Goal: Navigation & Orientation: Understand site structure

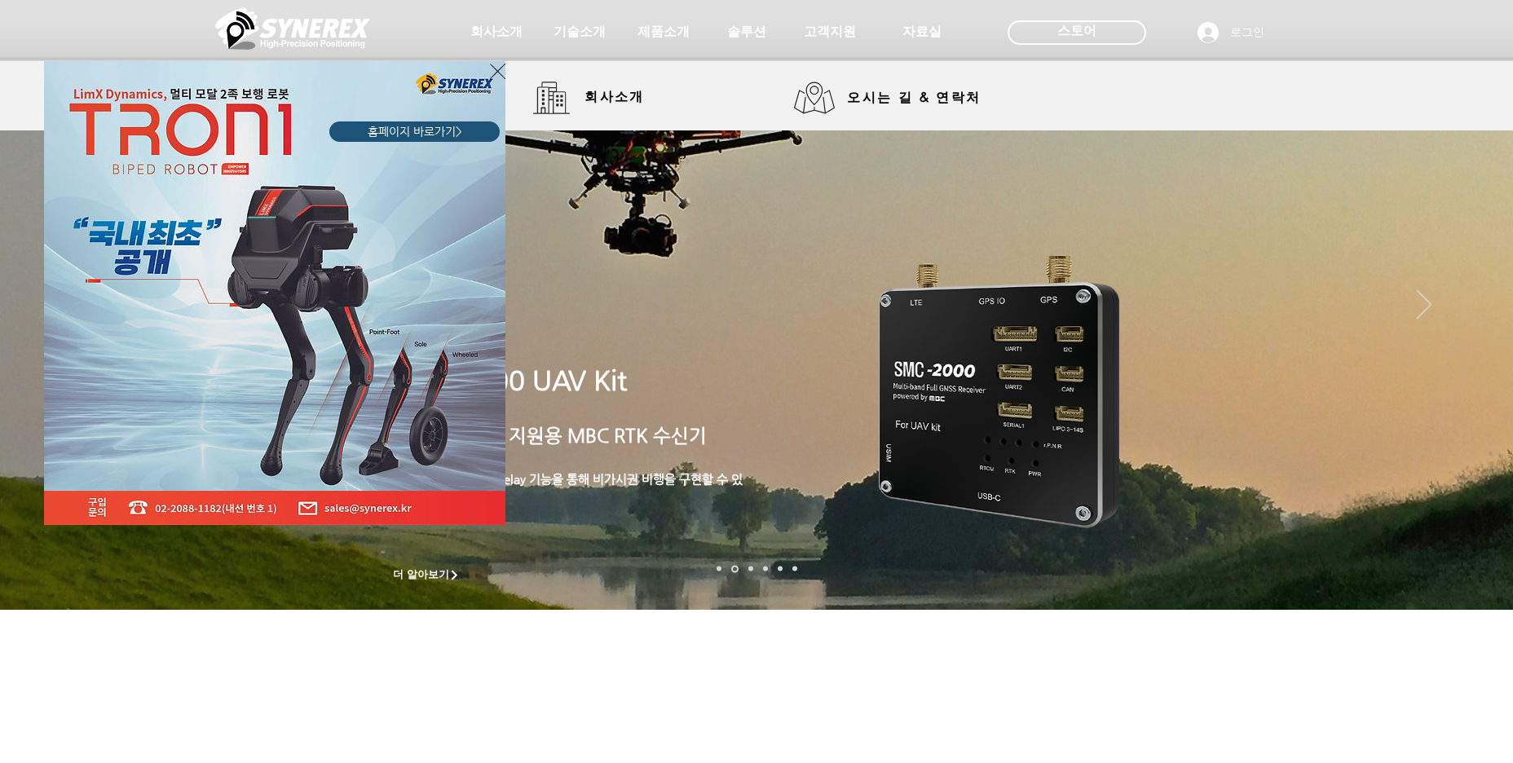
click at [492, 64] on icon "사이트로 돌아가기" at bounding box center [497, 71] width 15 height 20
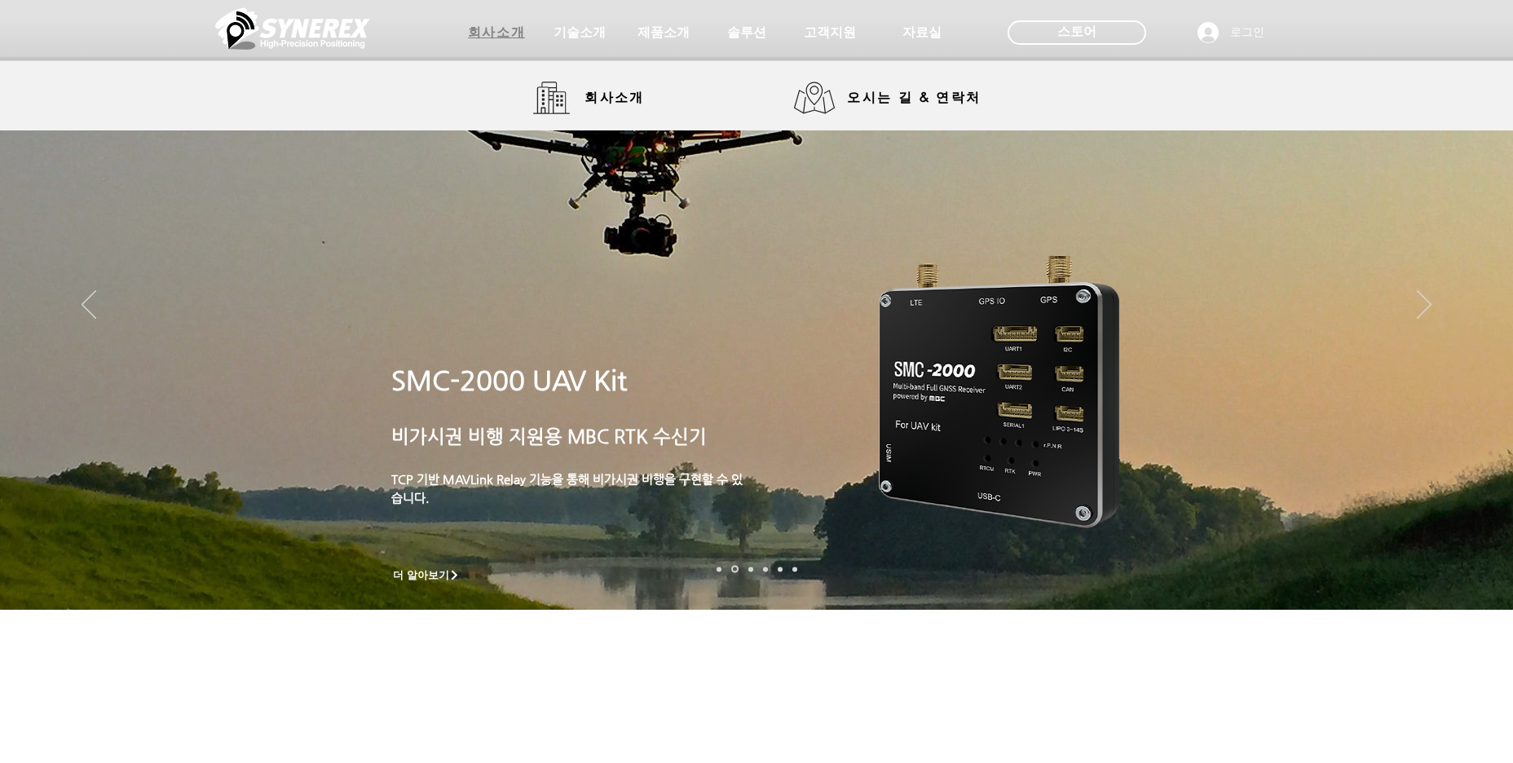
click at [499, 41] on span "회사소개" at bounding box center [496, 32] width 57 height 17
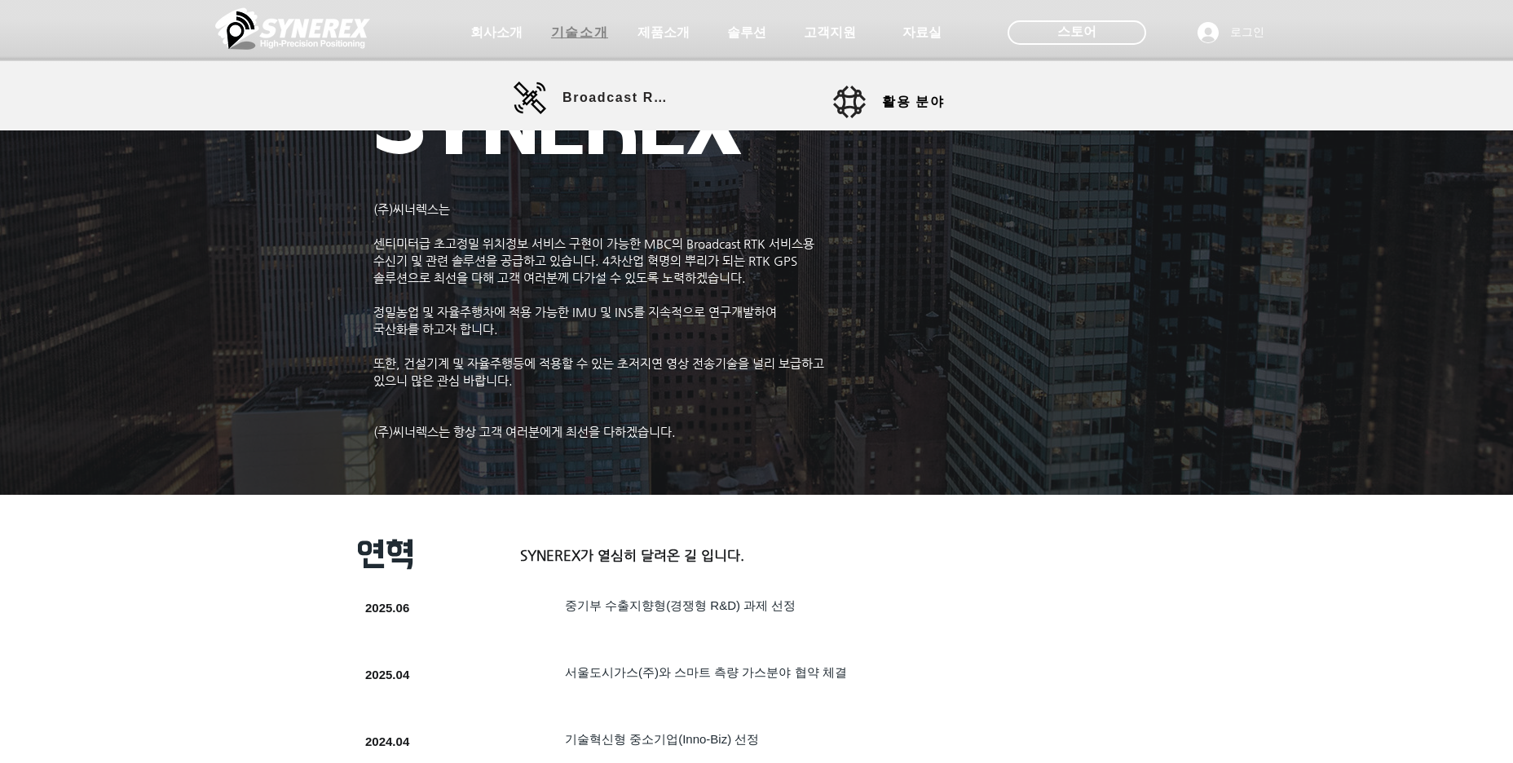
click at [588, 29] on span "기술소개" at bounding box center [579, 32] width 57 height 17
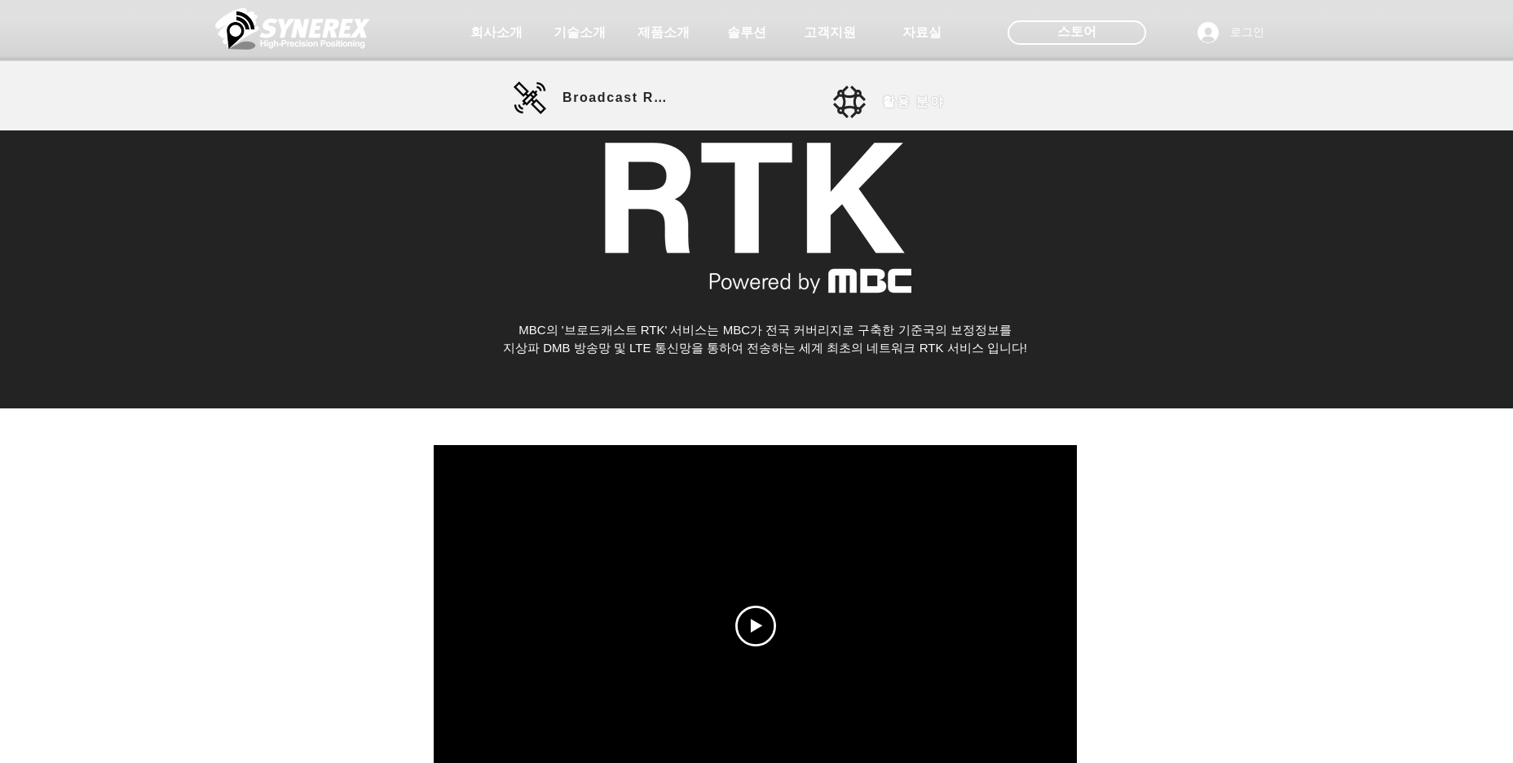
click at [910, 99] on span "활용 분야" at bounding box center [913, 102] width 62 height 17
click at [656, 30] on span "제품소개" at bounding box center [663, 32] width 57 height 17
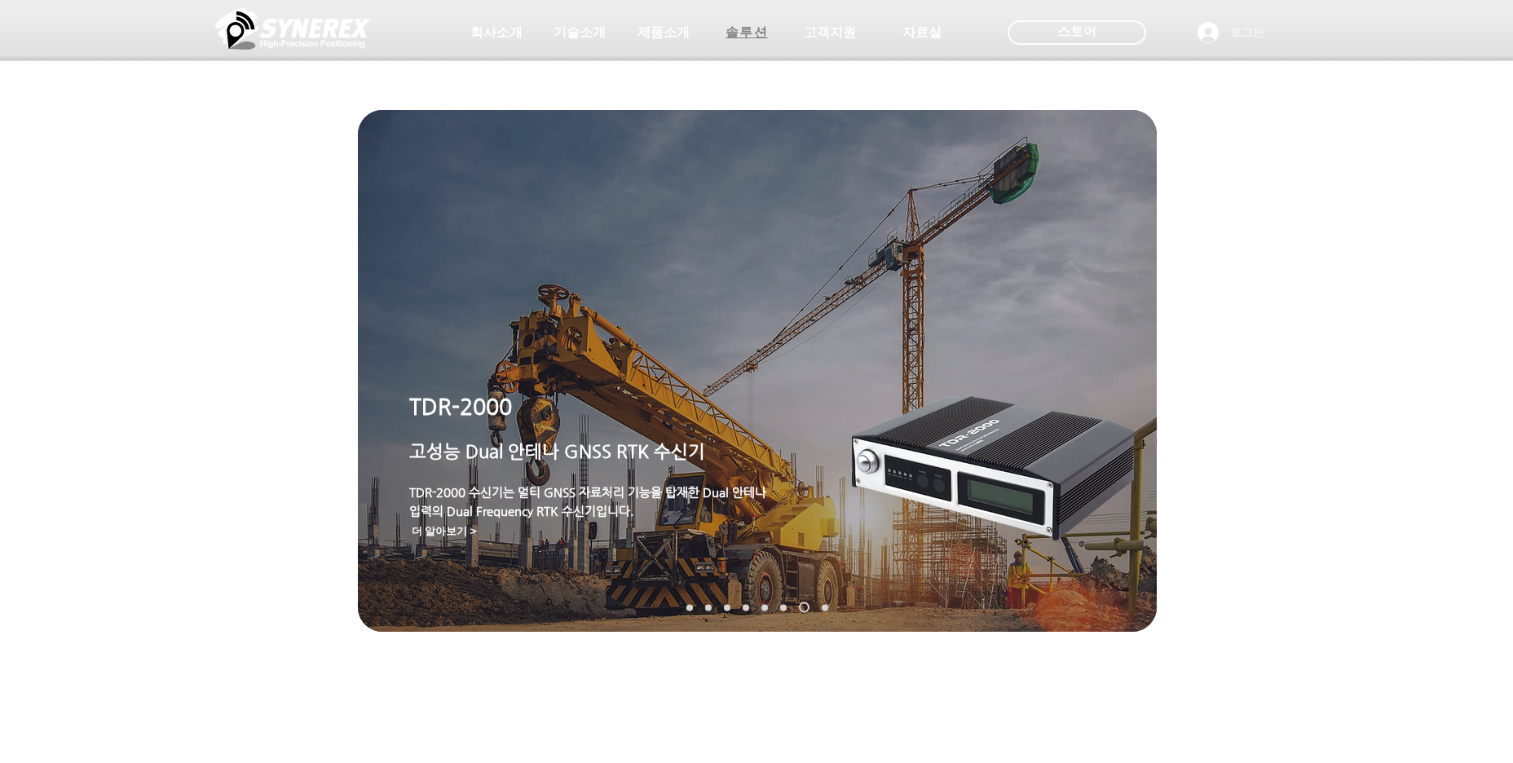
click at [744, 29] on span "솔루션" at bounding box center [746, 32] width 43 height 17
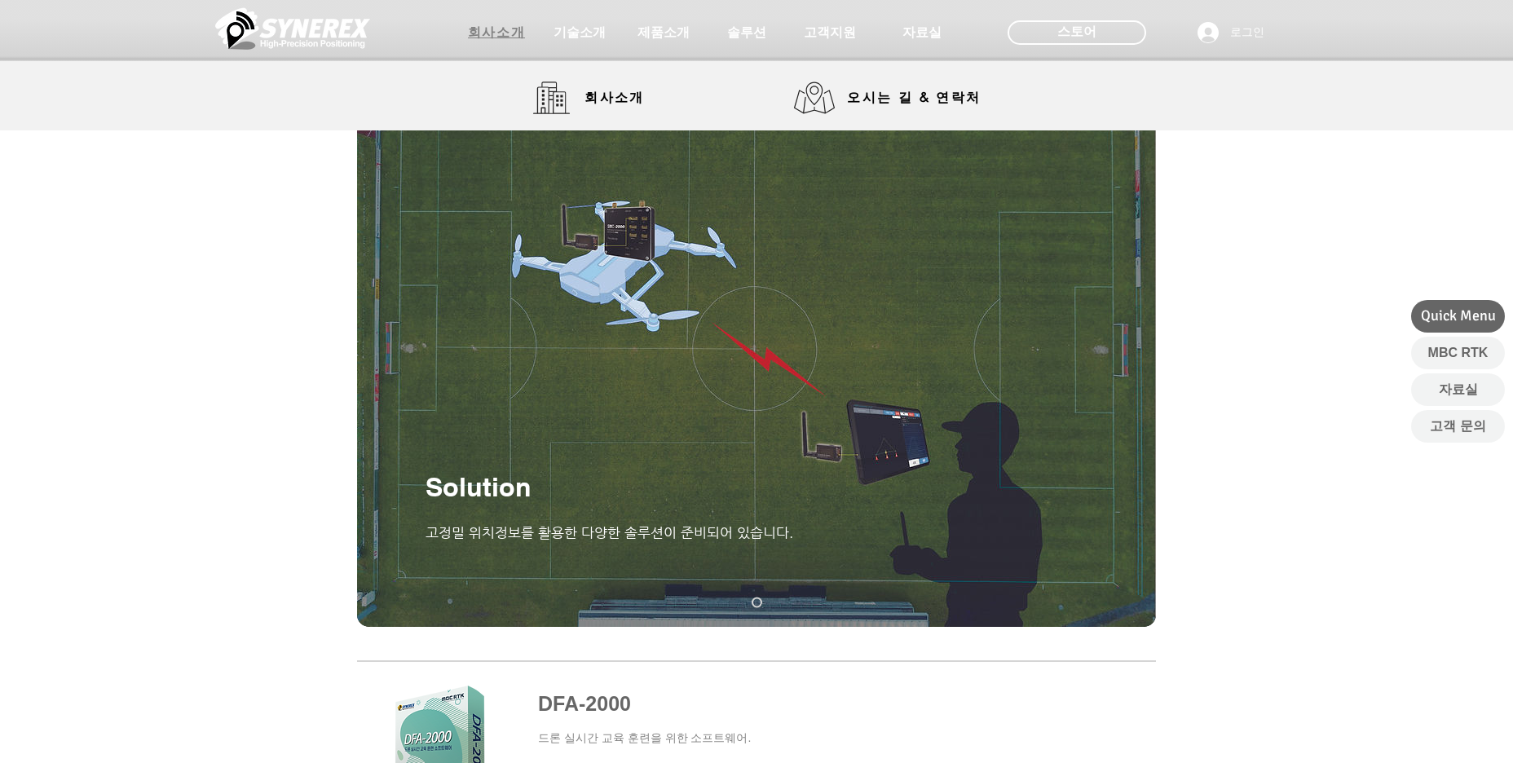
click at [500, 34] on span "회사소개" at bounding box center [496, 32] width 57 height 17
